Goal: Task Accomplishment & Management: Use online tool/utility

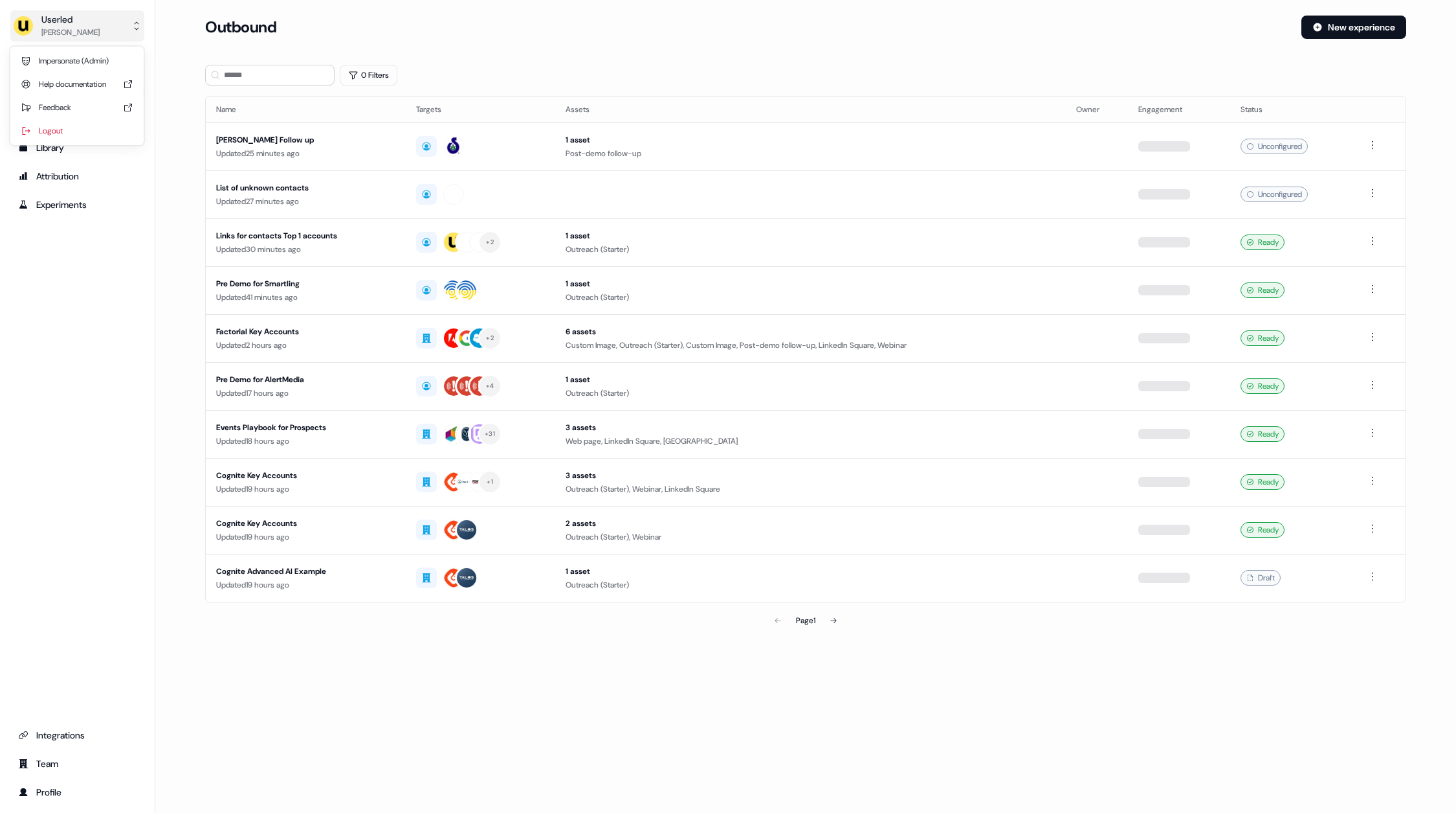
click at [94, 23] on button "Userled [PERSON_NAME]" at bounding box center [77, 26] width 134 height 31
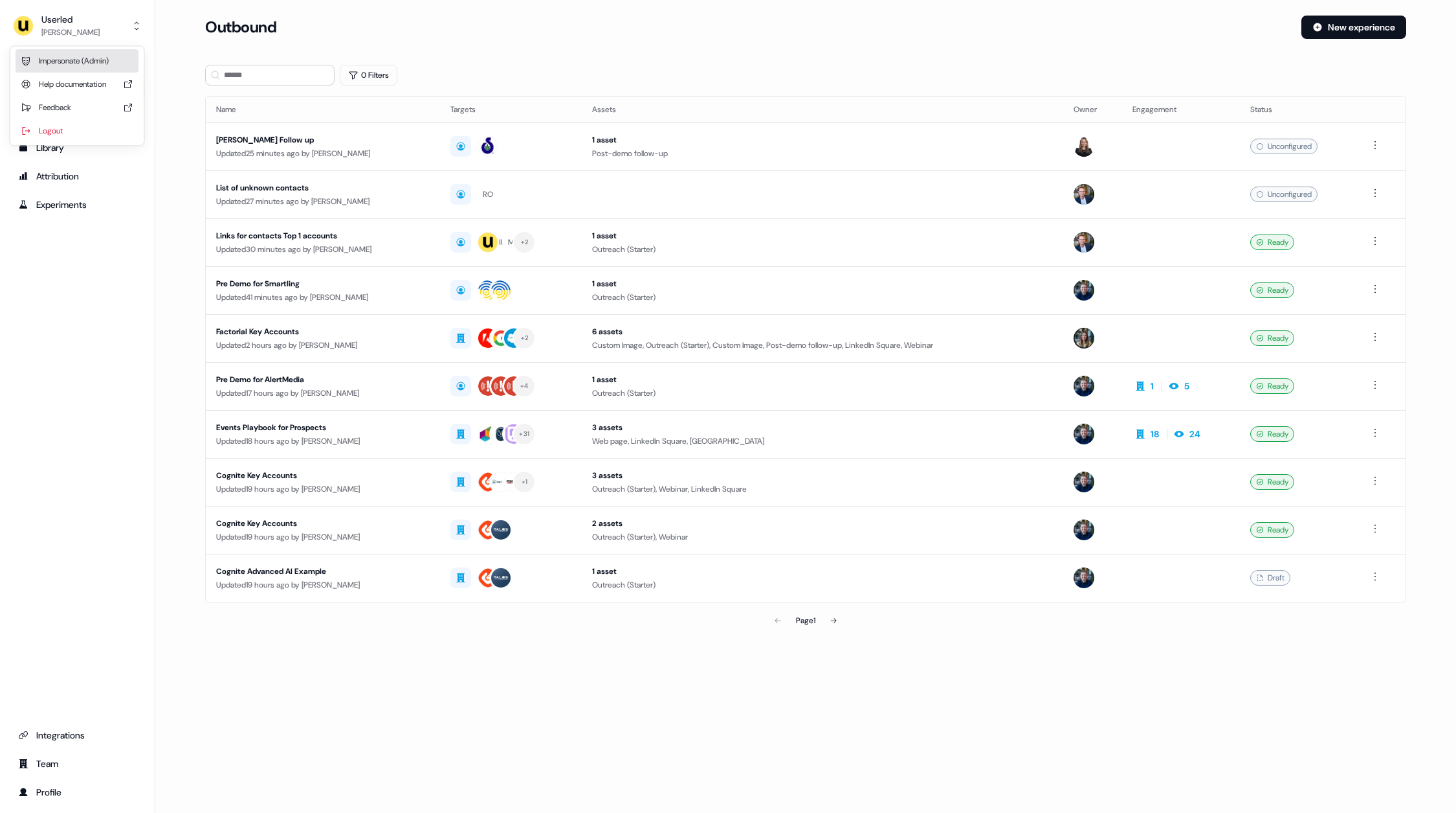
click at [107, 60] on div "Impersonate (Admin)" at bounding box center [77, 61] width 123 height 24
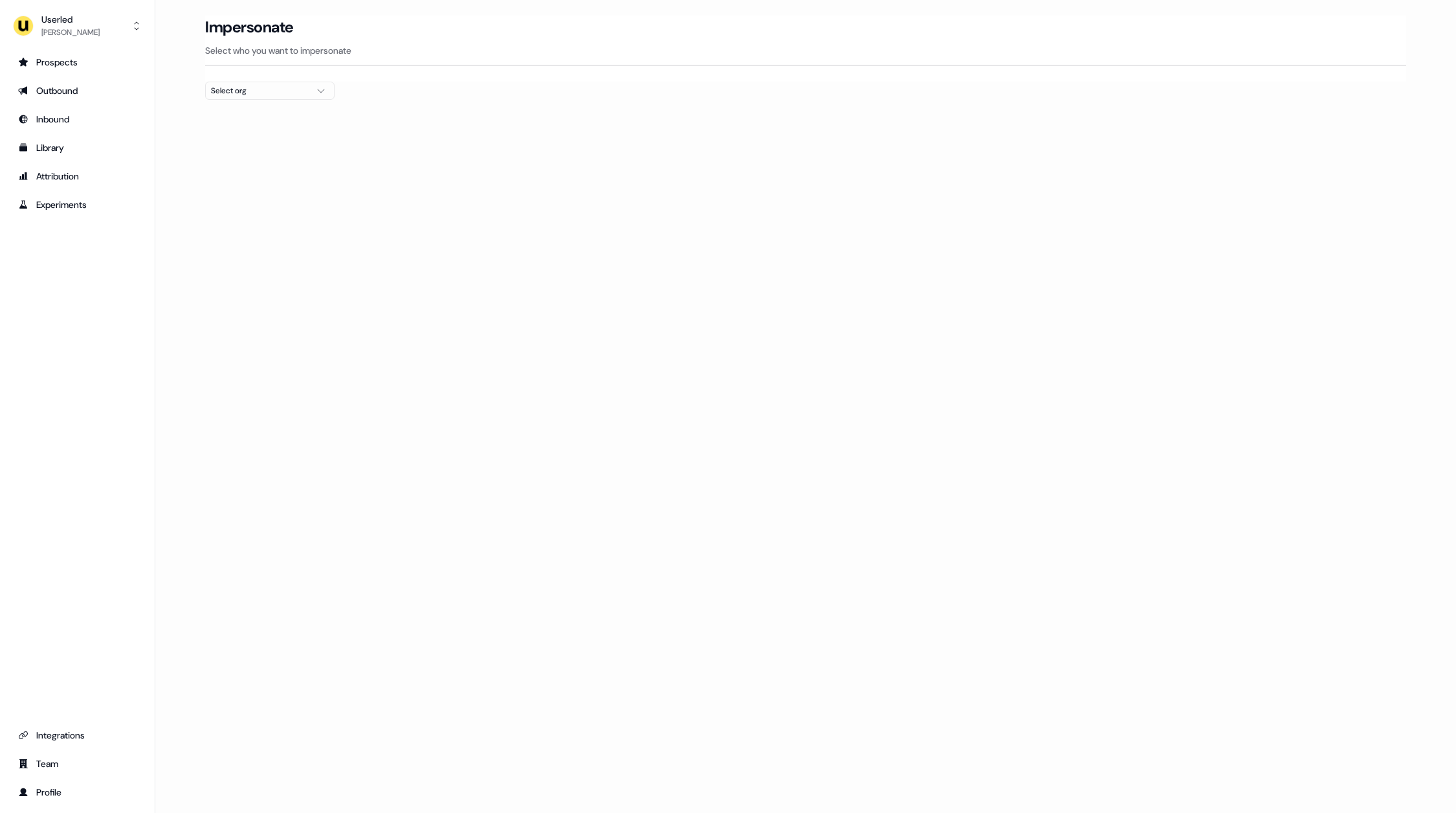
click at [277, 90] on div "Select org" at bounding box center [260, 90] width 97 height 13
click at [727, 335] on div "Loading... Impersonate Select who you want to impersonate Select org" at bounding box center [806, 406] width 1301 height 813
